Goal: Communication & Community: Answer question/provide support

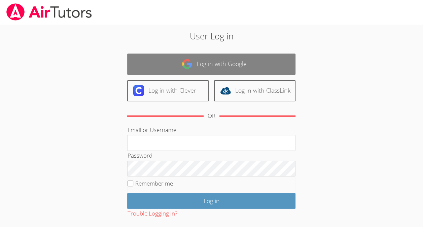
click at [193, 71] on link "Log in with Google" at bounding box center [211, 64] width 168 height 21
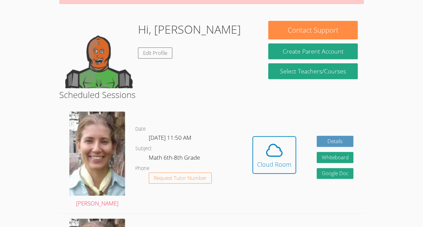
scroll to position [100, 0]
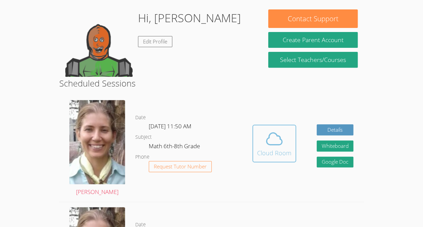
click at [259, 129] on span at bounding box center [274, 138] width 34 height 19
click at [276, 129] on icon at bounding box center [274, 138] width 19 height 19
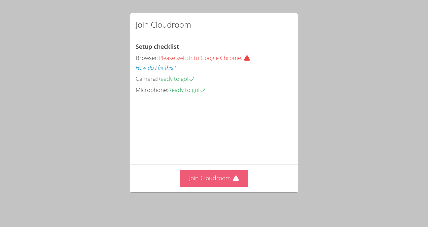
click at [196, 176] on button "Join Cloudroom" at bounding box center [214, 178] width 69 height 16
click at [223, 186] on button "Join Cloudroom" at bounding box center [214, 178] width 69 height 16
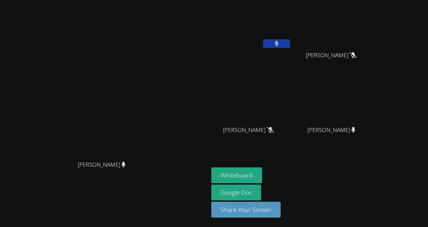
click at [54, 121] on video at bounding box center [104, 100] width 101 height 114
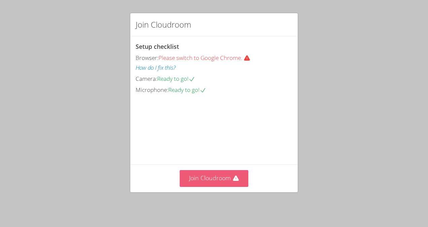
click at [207, 182] on button "Join Cloudroom" at bounding box center [214, 178] width 69 height 16
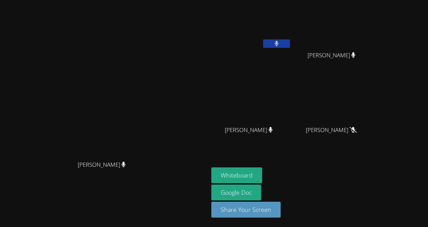
click at [151, 184] on div "[PERSON_NAME]" at bounding box center [104, 170] width 203 height 27
click at [262, 176] on button "Whiteboard" at bounding box center [236, 175] width 51 height 16
click at [155, 93] on video at bounding box center [104, 100] width 101 height 114
click at [155, 141] on video at bounding box center [104, 100] width 101 height 114
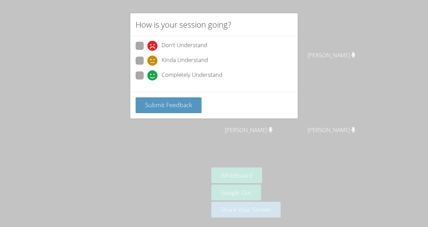
click at [1, 121] on div "How is your session going? Don't Understand Kinda Understand Completely Underst…" at bounding box center [214, 113] width 428 height 227
click at [170, 71] on span "Completely Understand" at bounding box center [192, 75] width 61 height 10
click at [153, 71] on input "Completely Understand" at bounding box center [150, 74] width 6 height 6
radio input "true"
click at [176, 102] on span "Submit Feedback" at bounding box center [168, 105] width 47 height 8
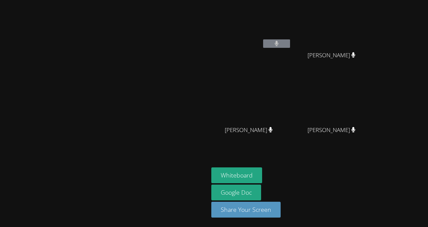
click at [145, 46] on video at bounding box center [104, 100] width 101 height 114
